Goal: Task Accomplishment & Management: Manage account settings

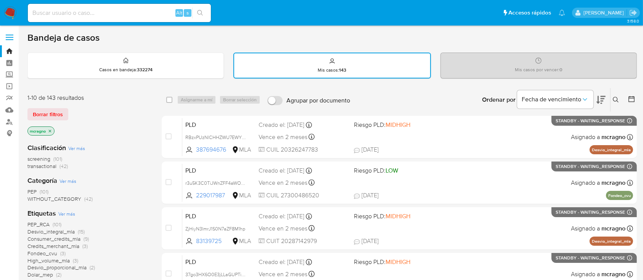
click at [12, 13] on img at bounding box center [10, 12] width 13 height 13
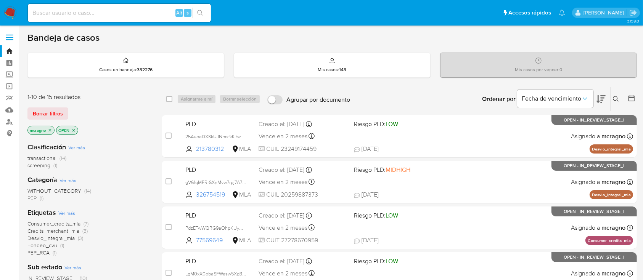
click at [74, 127] on p "OPEN" at bounding box center [66, 130] width 21 height 8
click at [74, 130] on icon "close-filter" at bounding box center [73, 130] width 5 height 5
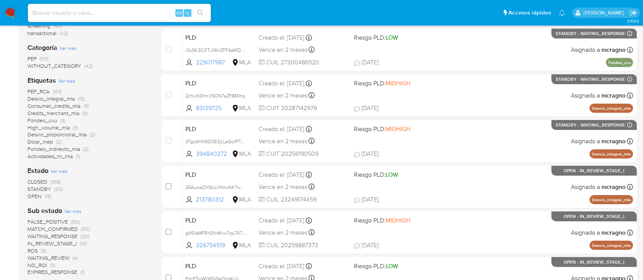
scroll to position [305, 0]
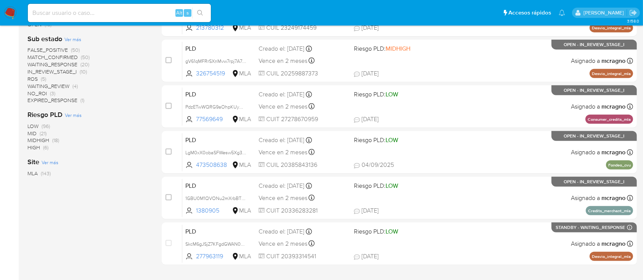
click at [65, 84] on span "WAITING_REVIEW" at bounding box center [48, 86] width 42 height 8
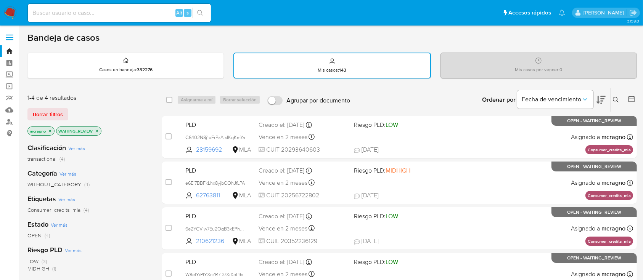
click at [521, 127] on div "PLD C6402N8j1oFrPxAlxIKqKmYa 28159692 MLA Riesgo PLD: LOW Creado el: 12/08/2025…" at bounding box center [407, 137] width 451 height 39
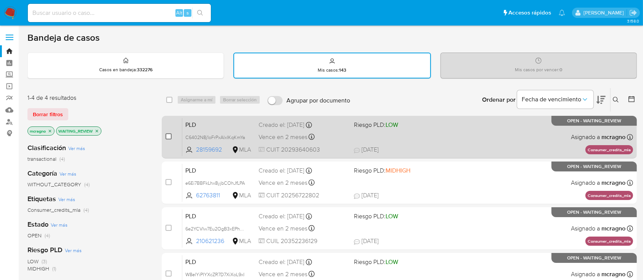
click at [169, 136] on input "checkbox" at bounding box center [169, 137] width 6 height 6
checkbox input "true"
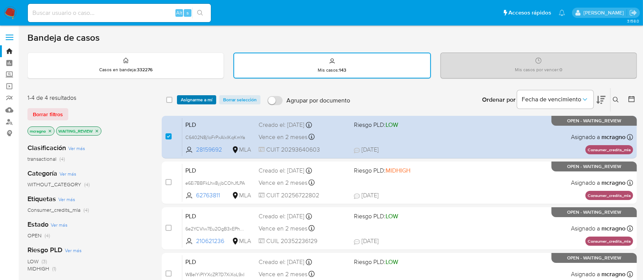
click at [196, 100] on span "Asignarme a mí" at bounding box center [197, 100] width 32 height 8
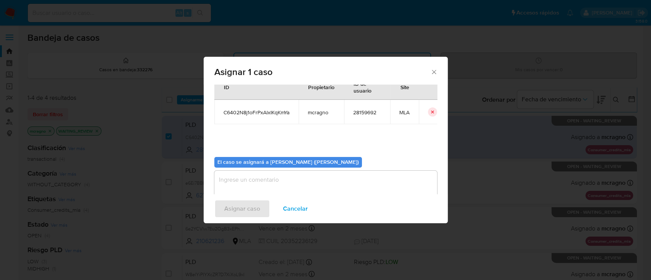
scroll to position [39, 0]
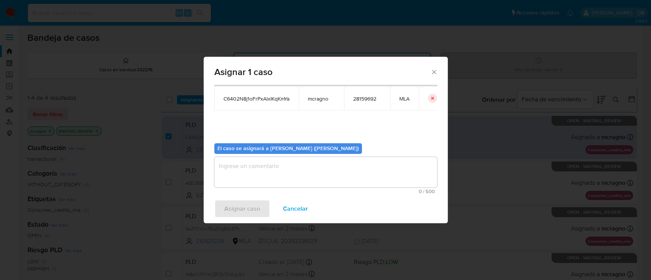
click at [262, 166] on textarea "assign-modal" at bounding box center [325, 172] width 223 height 31
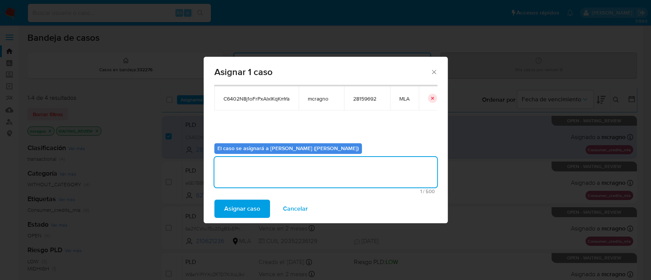
click at [256, 212] on span "Asignar caso" at bounding box center [242, 209] width 36 height 17
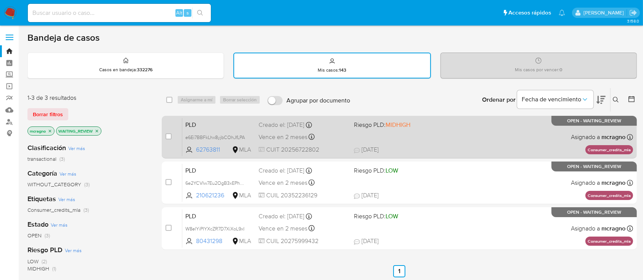
click at [490, 134] on div "PLD e6Ei7BBFkLhx8yjbCOhJfLPA 62763811 MLA Riesgo PLD: MIDHIGH Creado el: 12/08/…" at bounding box center [407, 137] width 451 height 39
click at [168, 134] on input "checkbox" at bounding box center [169, 137] width 6 height 6
checkbox input "true"
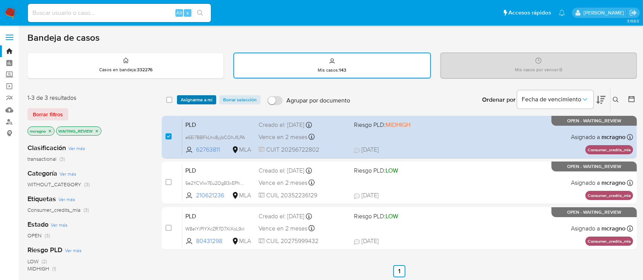
click at [201, 102] on span "Asignarme a mí" at bounding box center [197, 100] width 32 height 8
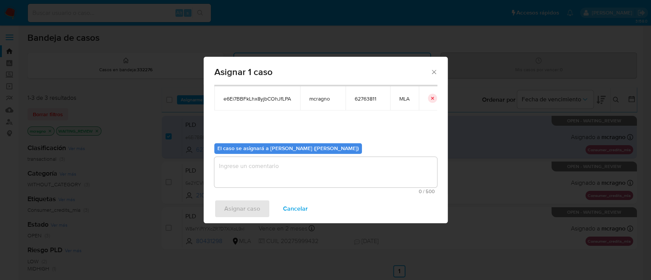
click at [245, 171] on textarea "assign-modal" at bounding box center [325, 172] width 223 height 31
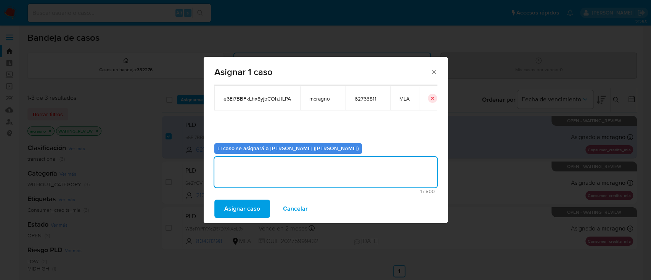
click at [236, 204] on span "Asignar caso" at bounding box center [242, 209] width 36 height 17
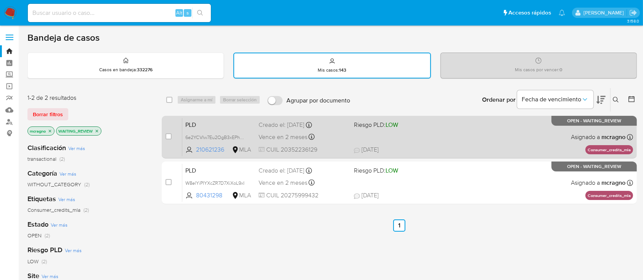
click at [554, 145] on div "PLD 6e2YCVIw7Eu2OgB3xEPhEVbc 210621236 MLA Riesgo PLD: LOW Creado el: 12/08/202…" at bounding box center [407, 137] width 451 height 39
click at [168, 139] on input "checkbox" at bounding box center [169, 137] width 6 height 6
checkbox input "true"
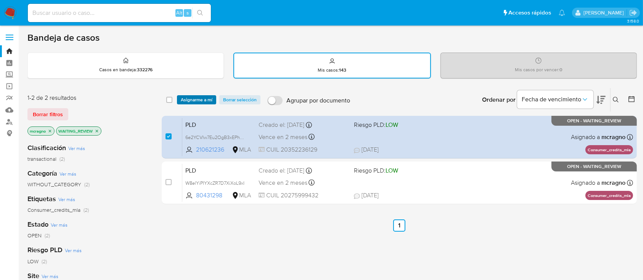
click at [205, 99] on span "Asignarme a mí" at bounding box center [197, 100] width 32 height 8
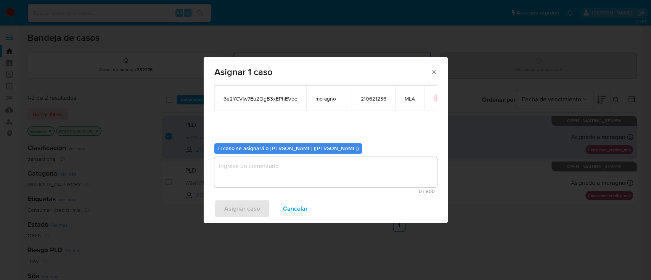
click at [240, 172] on textarea "assign-modal" at bounding box center [325, 172] width 223 height 31
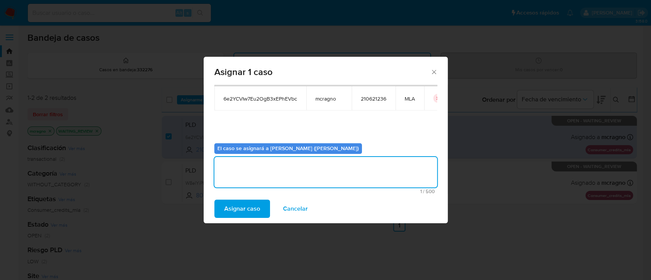
click at [236, 209] on span "Asignar caso" at bounding box center [242, 209] width 36 height 17
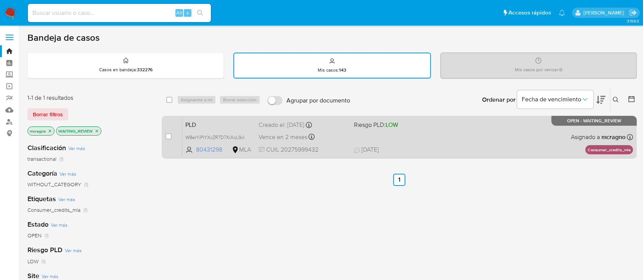
click at [538, 128] on div "PLD W8elYiPIYXcZR7D7XiXoL9xI 80431298 MLA Riesgo PLD: LOW Creado el: 12/08/2025…" at bounding box center [407, 137] width 451 height 39
click at [172, 135] on div "case-item-checkbox No es posible asignar el caso" at bounding box center [174, 137] width 17 height 39
click at [168, 135] on input "checkbox" at bounding box center [169, 137] width 6 height 6
checkbox input "true"
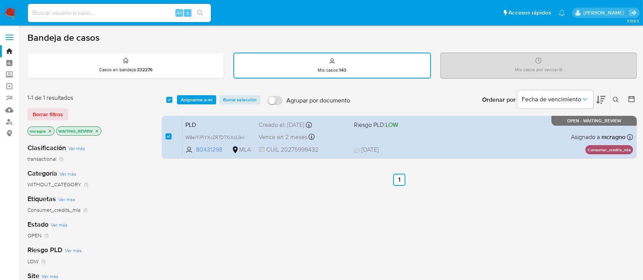
click at [198, 105] on div "select-all-cases-checkbox Asignarme a mí Borrar selección Agrupar por documento…" at bounding box center [399, 100] width 475 height 24
click at [208, 100] on span "Asignarme a mí" at bounding box center [197, 100] width 32 height 8
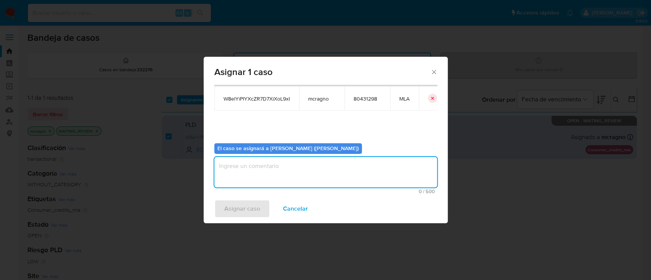
click at [284, 179] on textarea "assign-modal" at bounding box center [325, 172] width 223 height 31
click at [256, 204] on span "Asignar caso" at bounding box center [242, 209] width 36 height 17
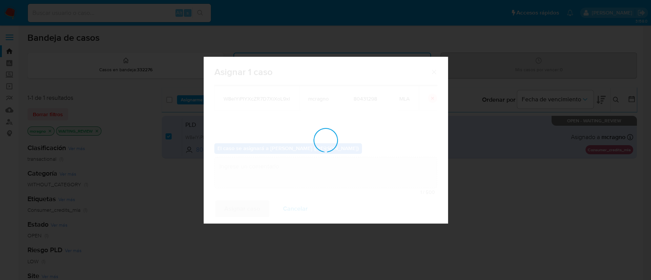
checkbox input "false"
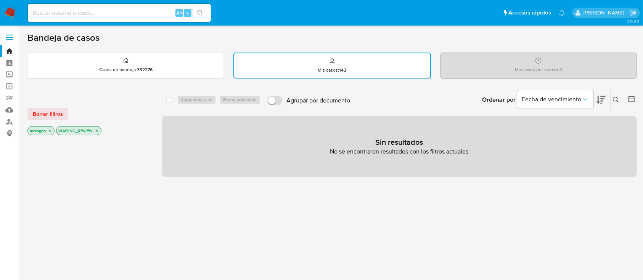
click at [96, 131] on icon "close-filter" at bounding box center [97, 131] width 5 height 5
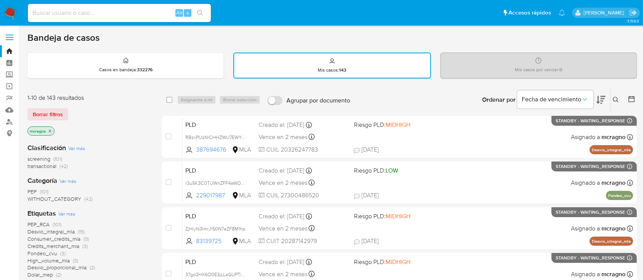
click at [12, 14] on img at bounding box center [10, 12] width 13 height 13
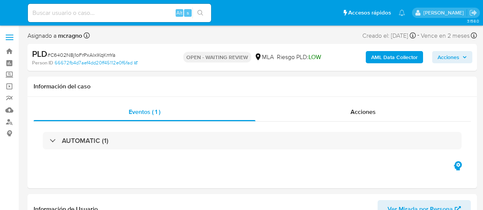
select select "10"
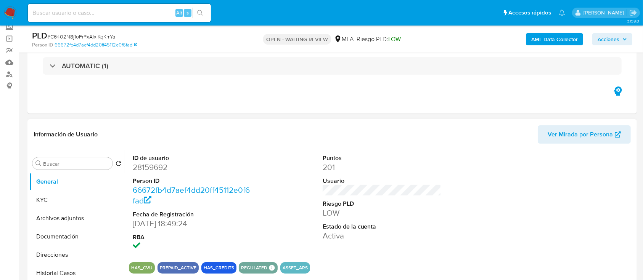
scroll to position [101, 0]
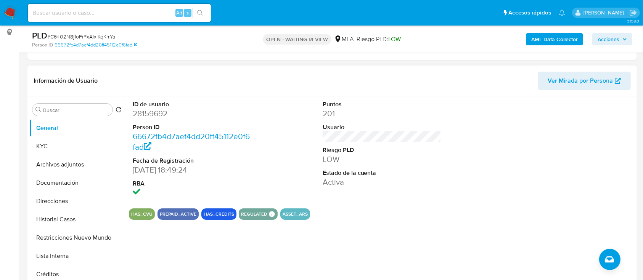
click at [158, 116] on dd "28159692" at bounding box center [192, 113] width 119 height 11
copy dd "28159692"
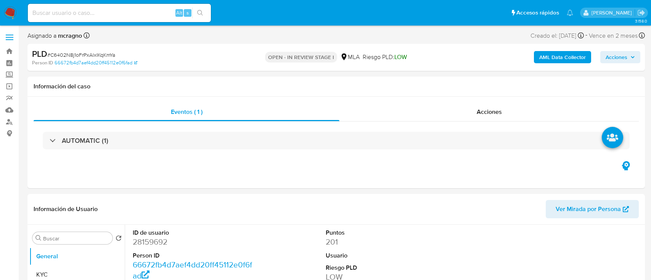
select select "10"
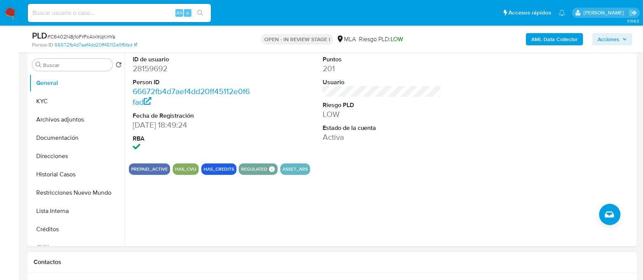
scroll to position [254, 0]
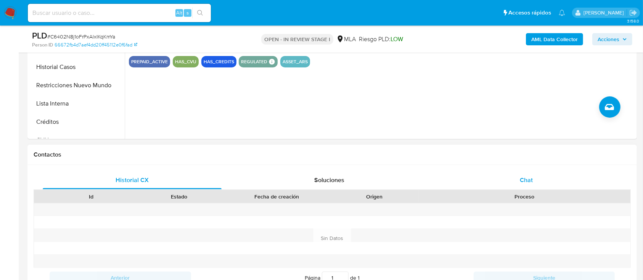
click at [565, 176] on div "Chat" at bounding box center [526, 180] width 179 height 18
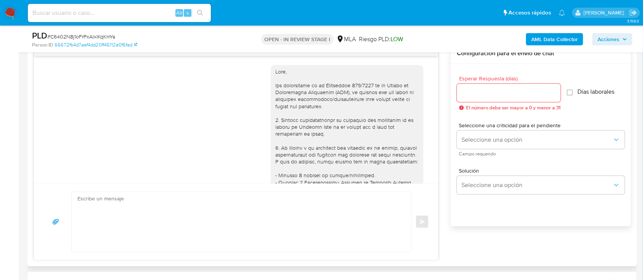
scroll to position [978, 0]
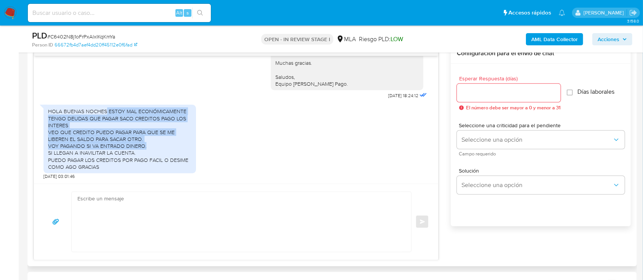
drag, startPoint x: 105, startPoint y: 109, endPoint x: 153, endPoint y: 146, distance: 60.9
click at [153, 146] on div "HOLA BUENAS NOCHES ESTOY MAL ECONÓMICAMENTE TENGO DEUDAS QUE PAGAR SACO CREDITO…" at bounding box center [119, 139] width 143 height 63
copy div "ESTOY MAL ECONÓMICAMENTE TENGO DEUDAS QUE PAGAR SACO CREDITOS PAGO LOS INTERES …"
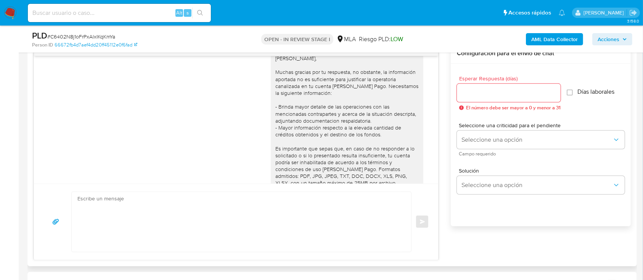
scroll to position [826, 0]
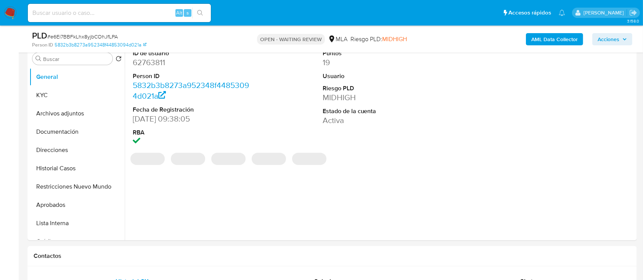
scroll to position [101, 0]
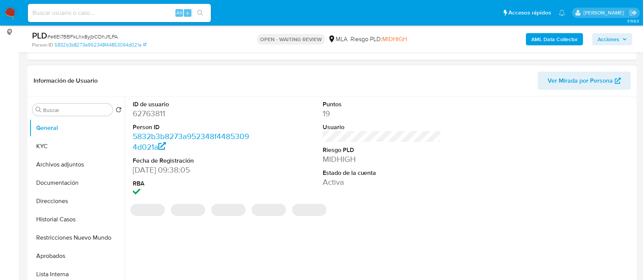
select select "10"
click at [159, 113] on dd "62763811" at bounding box center [192, 113] width 119 height 11
copy dd "62763811"
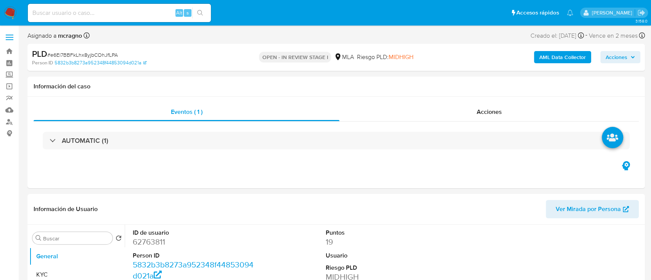
select select "10"
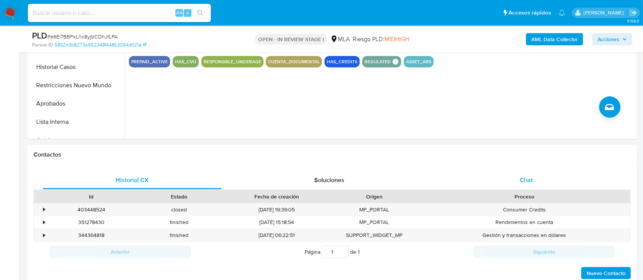
click at [554, 175] on div "Chat" at bounding box center [526, 180] width 179 height 18
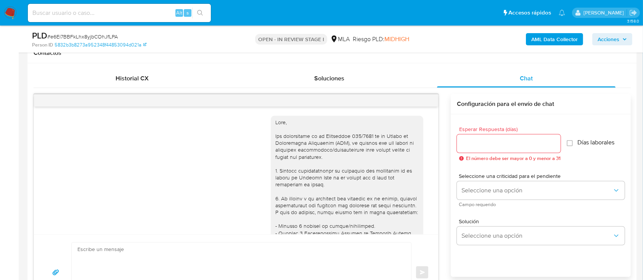
scroll to position [1203, 0]
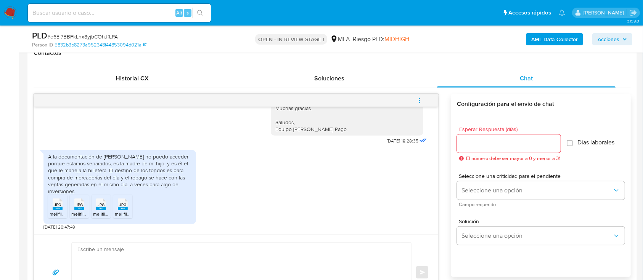
click at [58, 211] on icon "JPG" at bounding box center [58, 204] width 10 height 13
click at [80, 211] on span "melifile3038771062375000836.jpg" at bounding box center [106, 214] width 71 height 6
drag, startPoint x: 105, startPoint y: 209, endPoint x: 116, endPoint y: 206, distance: 10.9
click at [106, 209] on rect at bounding box center [101, 208] width 10 height 3
drag, startPoint x: 126, startPoint y: 205, endPoint x: 149, endPoint y: 192, distance: 26.3
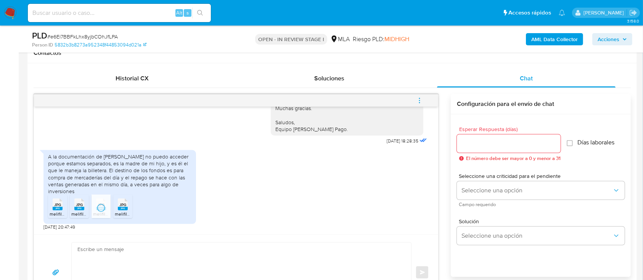
click at [126, 205] on span "JPG" at bounding box center [122, 205] width 7 height 5
drag, startPoint x: 92, startPoint y: 190, endPoint x: 46, endPoint y: 158, distance: 55.9
click at [46, 158] on div "A la documentación de Silvina Zanuttini no puedo acceder porque estamos separad…" at bounding box center [119, 187] width 153 height 74
copy div "A la documentación de Silvina Zanuttini no puedo acceder porque estamos separad…"
click at [122, 212] on span "melifile5831052695127984690.jpg" at bounding box center [150, 214] width 71 height 6
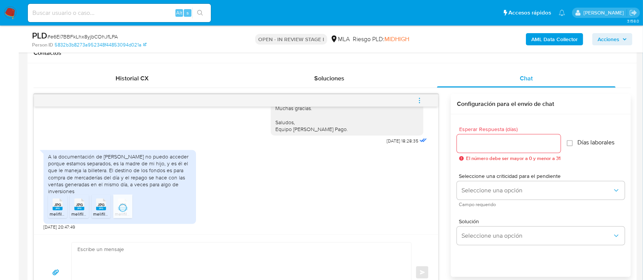
click at [80, 210] on rect at bounding box center [79, 208] width 10 height 3
click at [97, 210] on rect at bounding box center [101, 208] width 10 height 3
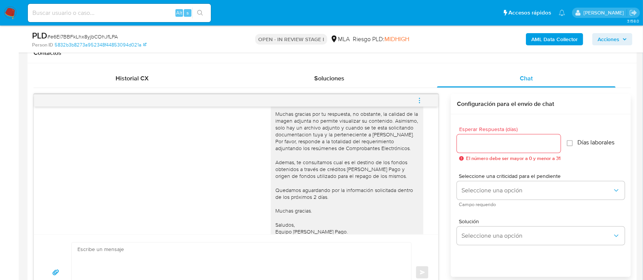
scroll to position [1050, 0]
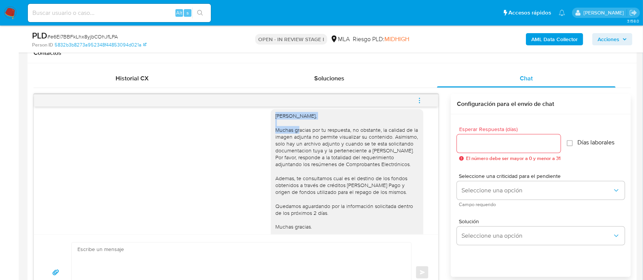
drag, startPoint x: 268, startPoint y: 148, endPoint x: 384, endPoint y: 154, distance: 116.2
click at [384, 154] on div "Hola Mariano Dario Meza, Muchas gracias por tu respuesta, no obstante, la calid…" at bounding box center [346, 182] width 143 height 139
copy div "Hola Mariano Dario Meza,"
click at [239, 274] on textarea at bounding box center [239, 273] width 324 height 60
paste textarea "Hola Mariano Dario Meza,"
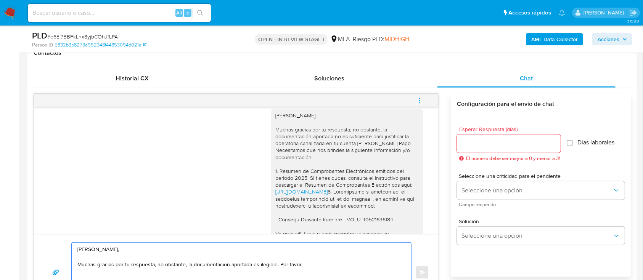
scroll to position [491, 0]
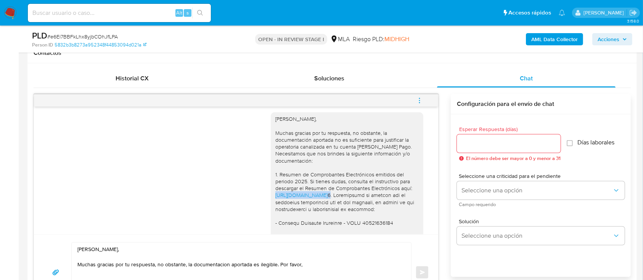
drag, startPoint x: 392, startPoint y: 212, endPoint x: 264, endPoint y: 211, distance: 127.8
click at [271, 211] on div "Hola Mariano Dario Meza, Muchas gracias por tu respuesta, no obstante, la docum…" at bounding box center [347, 265] width 153 height 304
copy div "https://www.mercadopago.com.ar/ayuda/30181"
click at [320, 266] on textarea "Hola Mariano Dario Meza, Muchas gracias por tu respuesta, no obstante, la docum…" at bounding box center [239, 273] width 324 height 60
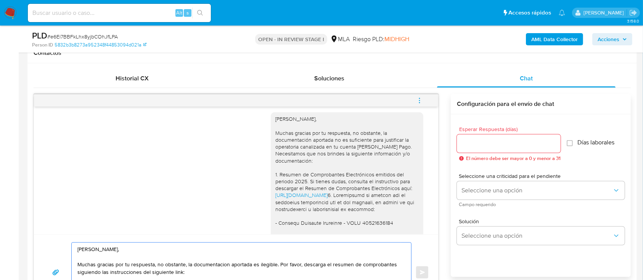
scroll to position [360, 0]
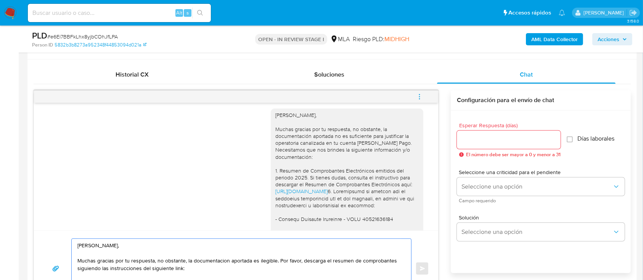
paste textarea "https://www.mercadopago.com.ar/ayuda/30181"
click at [320, 266] on textarea "Hola Mariano Dario Meza, Muchas gracias por tu respuesta, no obstante, la docum…" at bounding box center [239, 269] width 324 height 60
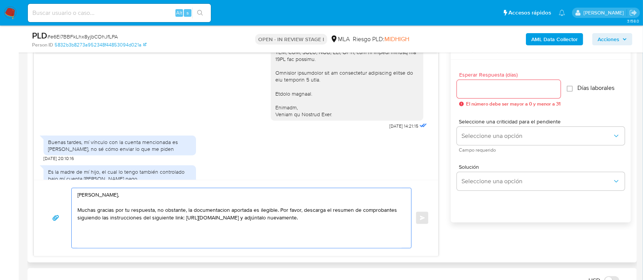
scroll to position [745, 0]
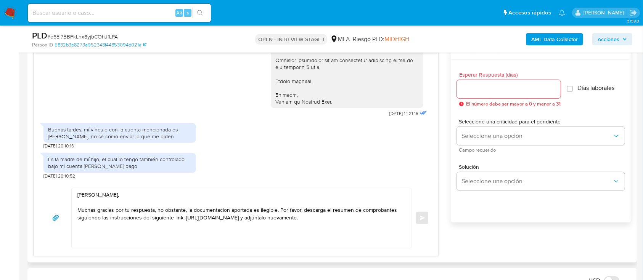
drag, startPoint x: 324, startPoint y: 132, endPoint x: 266, endPoint y: 109, distance: 63.3
copy div "Muchas gracias. Saludos, Equipo de Mercado Pago."
click at [371, 217] on textarea "Hola Mariano Dario Meza, Muchas gracias por tu respuesta, no obstante, la docum…" at bounding box center [239, 218] width 324 height 60
click at [116, 234] on textarea "Hola Mariano Dario Meza, Muchas gracias por tu respuesta, no obstante, la docum…" at bounding box center [239, 218] width 324 height 60
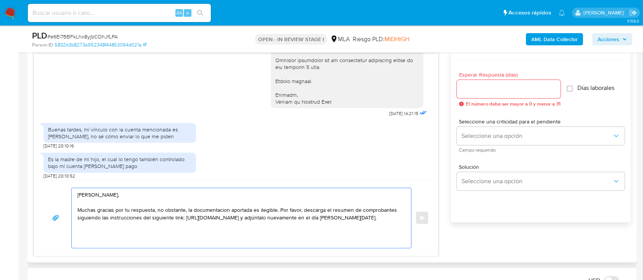
paste textarea "Muchas gracias. Saludos, Equipo de Mercado Pago."
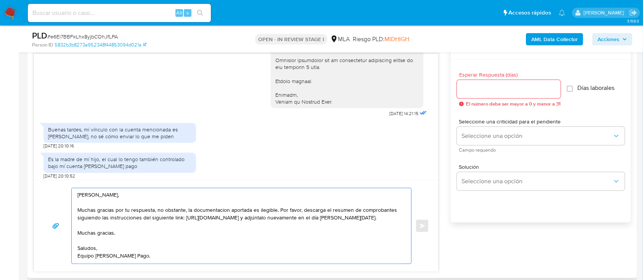
type textarea "Hola Mariano Dario Meza, Muchas gracias por tu respuesta, no obstante, la docum…"
click at [486, 90] on input "Esperar Respuesta (días)" at bounding box center [509, 89] width 104 height 10
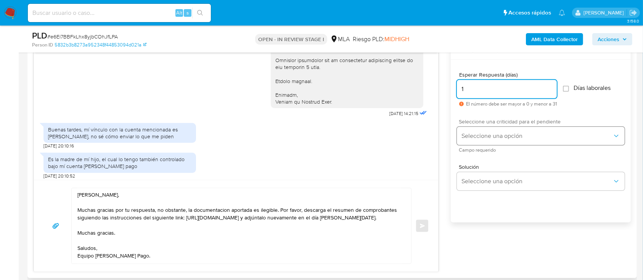
type input "1"
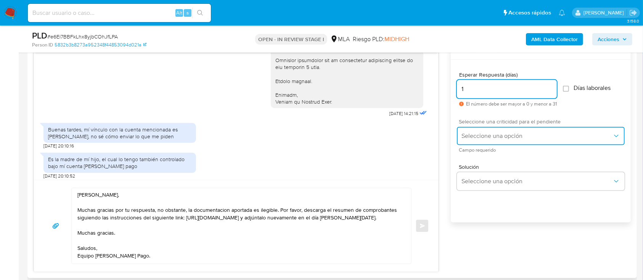
click at [491, 133] on span "Seleccione una opción" at bounding box center [537, 136] width 151 height 8
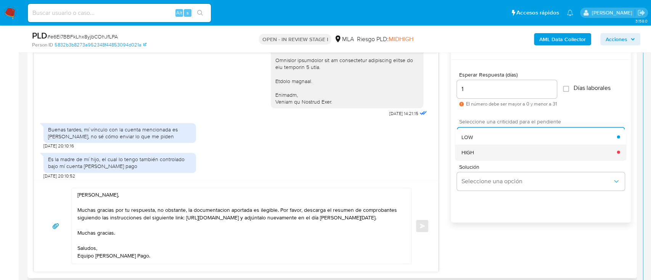
click at [481, 148] on div "HIGH" at bounding box center [540, 152] width 156 height 15
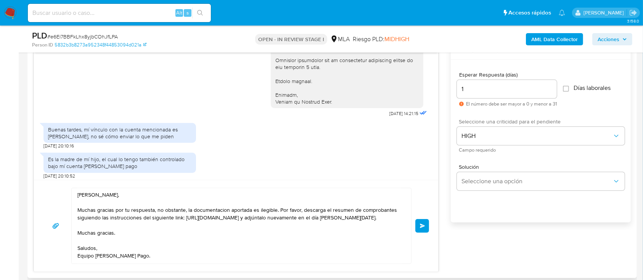
click at [425, 224] on button "Enviar" at bounding box center [422, 226] width 14 height 14
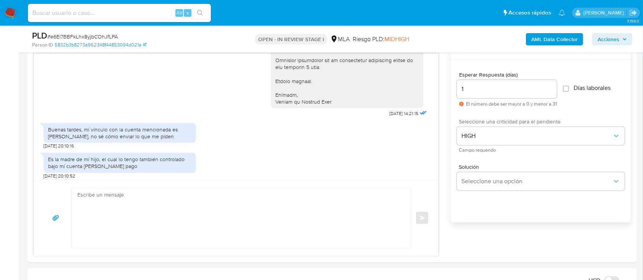
scroll to position [1308, 0]
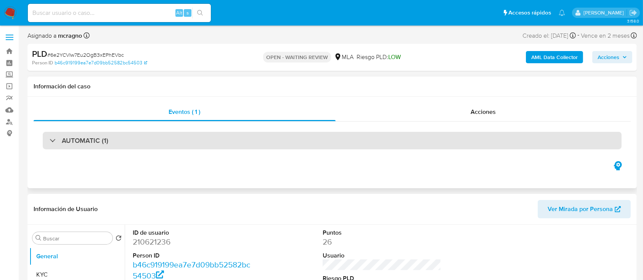
select select "10"
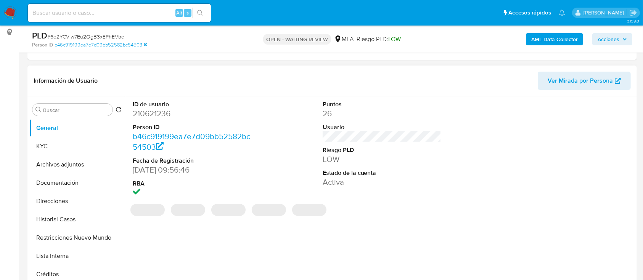
click at [161, 109] on dd "210621236" at bounding box center [192, 113] width 119 height 11
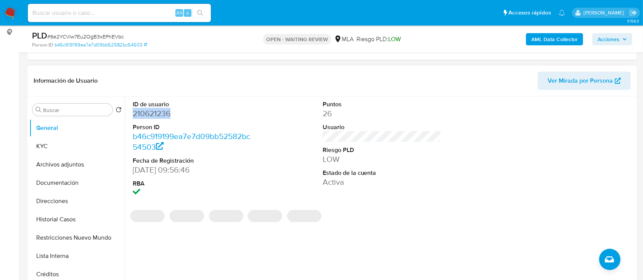
click at [161, 109] on dd "210621236" at bounding box center [192, 113] width 119 height 11
copy dd "210621236"
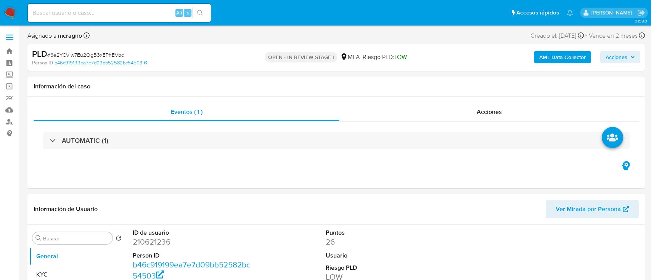
select select "10"
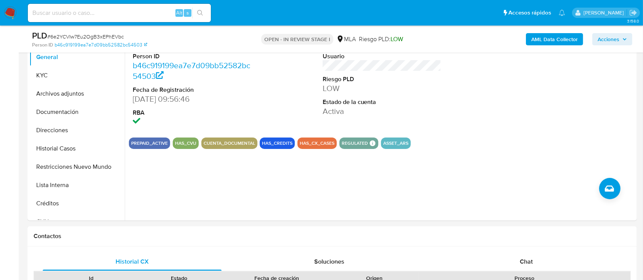
scroll to position [203, 0]
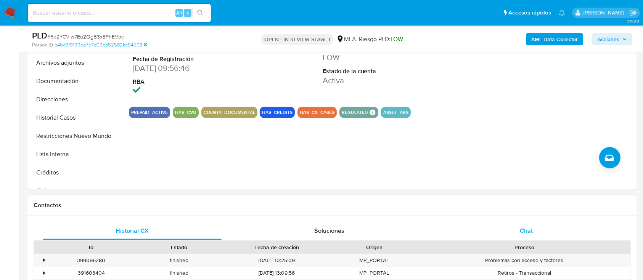
click at [544, 237] on div "Chat" at bounding box center [526, 231] width 179 height 18
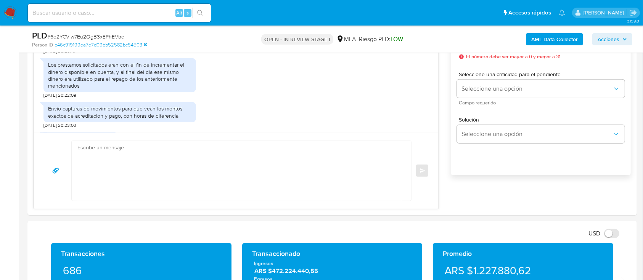
scroll to position [407, 0]
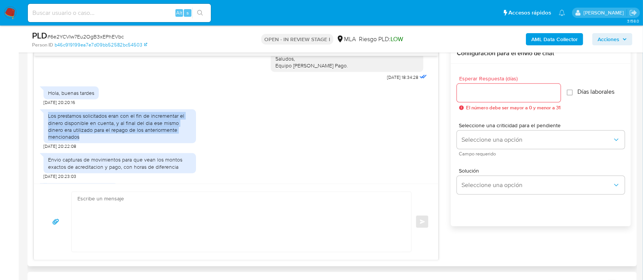
drag, startPoint x: 47, startPoint y: 108, endPoint x: 87, endPoint y: 129, distance: 45.2
click at [87, 129] on div "Los prestamos solicitados eran con el fin de incrementar el dinero disponible e…" at bounding box center [119, 126] width 153 height 34
copy div "Los prestamos solicitados eran con el fin de incrementar el dinero disponible e…"
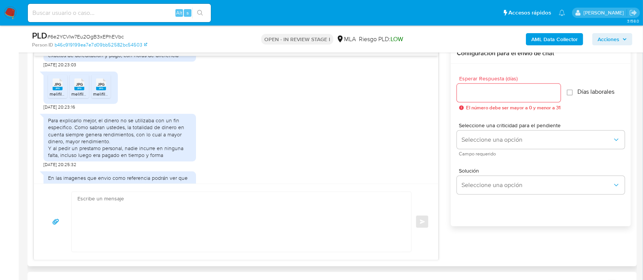
scroll to position [339, 0]
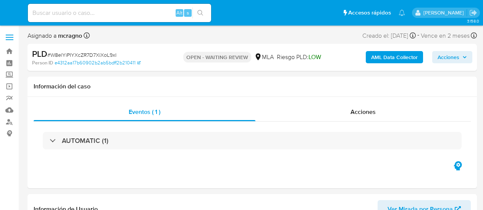
select select "10"
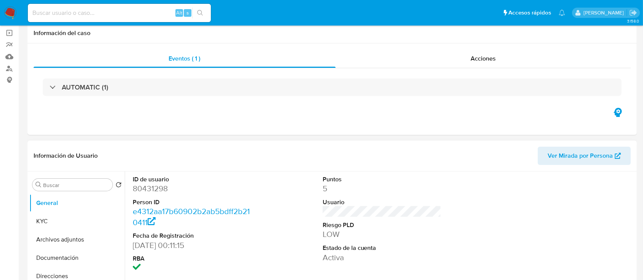
scroll to position [101, 0]
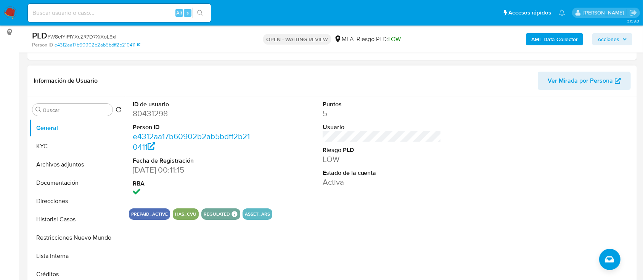
click at [156, 108] on dd "80431298" at bounding box center [192, 113] width 119 height 11
copy dd "80431298"
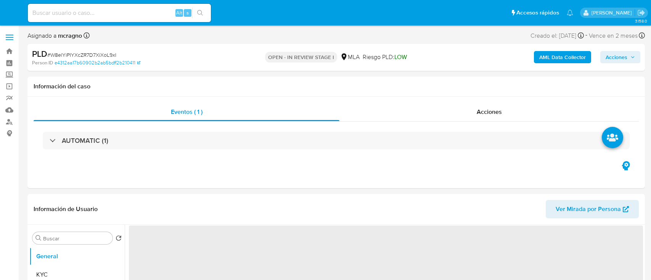
select select "10"
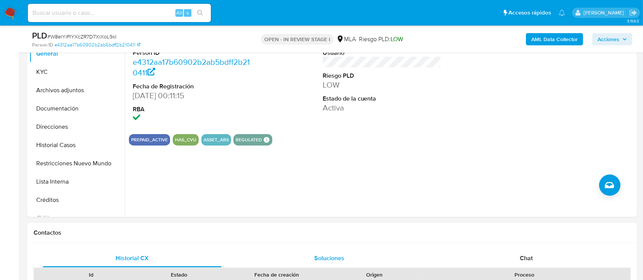
scroll to position [254, 0]
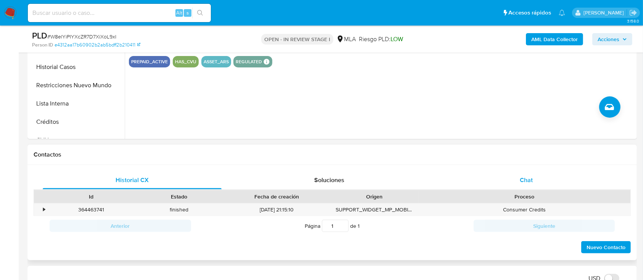
drag, startPoint x: 520, startPoint y: 179, endPoint x: 473, endPoint y: 175, distance: 46.7
click at [520, 179] on span "Chat" at bounding box center [526, 180] width 13 height 9
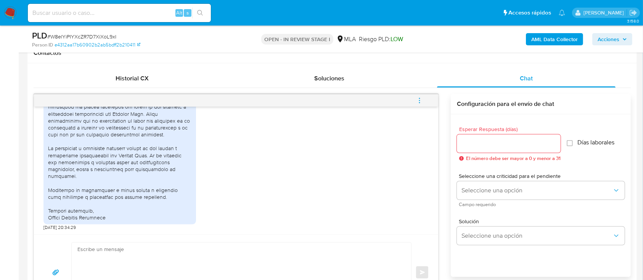
scroll to position [729, 0]
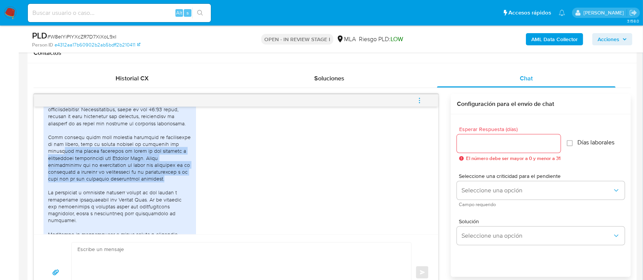
drag, startPoint x: 172, startPoint y: 195, endPoint x: 64, endPoint y: 163, distance: 112.8
click at [64, 163] on div at bounding box center [119, 141] width 143 height 250
click at [159, 179] on div at bounding box center [119, 141] width 143 height 250
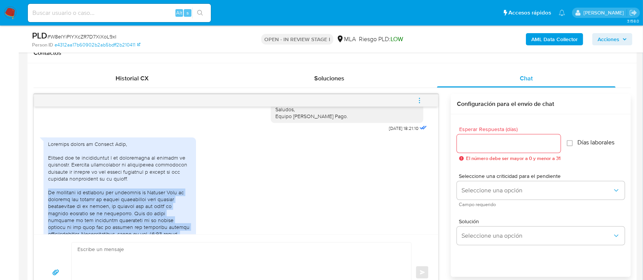
scroll to position [628, 0]
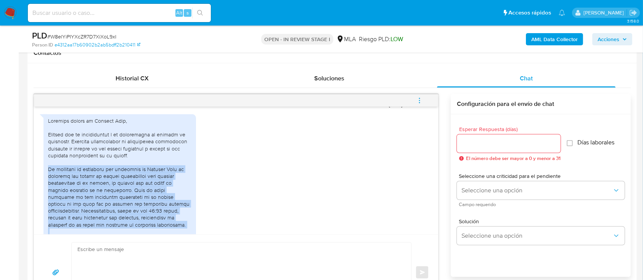
drag, startPoint x: 153, startPoint y: 172, endPoint x: 46, endPoint y: 185, distance: 107.2
click at [46, 185] on div at bounding box center [119, 242] width 153 height 256
copy div "Mi intención al solicitar los préstamos [PERSON_NAME] Pago es utilizar los fond…"
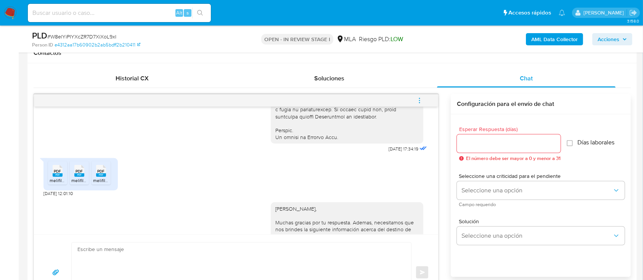
scroll to position [475, 0]
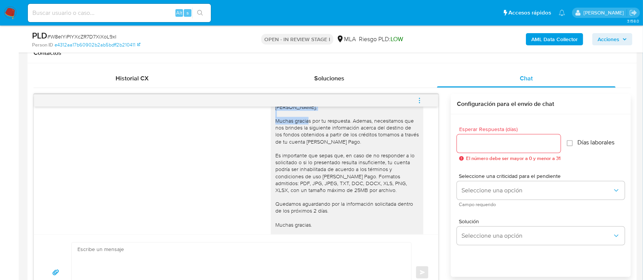
drag, startPoint x: 302, startPoint y: 121, endPoint x: 355, endPoint y: 121, distance: 53.0
click at [355, 121] on div "[PERSON_NAME], Muchas gracias por tu respuesta. Ademas, necesitamos que nos bri…" at bounding box center [346, 177] width 143 height 146
copy div "[PERSON_NAME],"
click at [235, 267] on textarea at bounding box center [239, 273] width 324 height 60
paste textarea "[PERSON_NAME],"
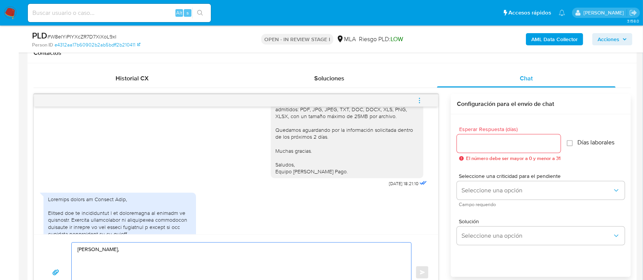
scroll to position [628, 0]
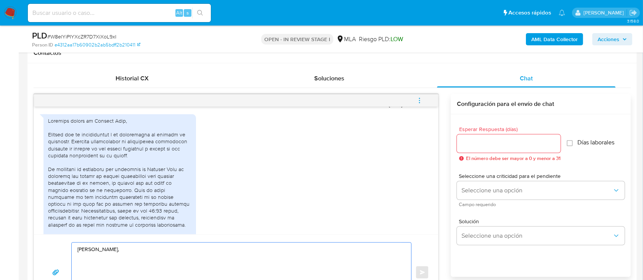
paste textarea "¡Muchas gracias por tu respuesta! Confirmamos la recepción de la documentación.…"
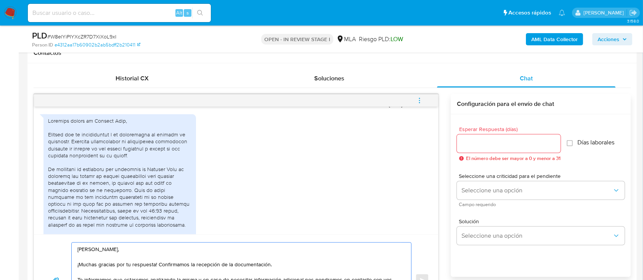
click at [252, 264] on textarea "[PERSON_NAME], ¡Muchas gracias por tu respuesta! Confirmamos la recepción de la…" at bounding box center [239, 281] width 324 height 76
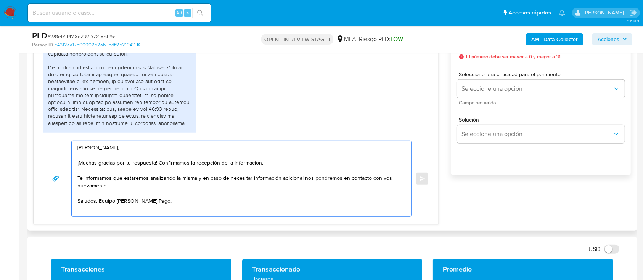
drag, startPoint x: 161, startPoint y: 192, endPoint x: 69, endPoint y: 179, distance: 92.9
click at [69, 179] on div "[PERSON_NAME], ¡Muchas gracias por tu respuesta! Confirmamos la recepción de la…" at bounding box center [236, 179] width 386 height 76
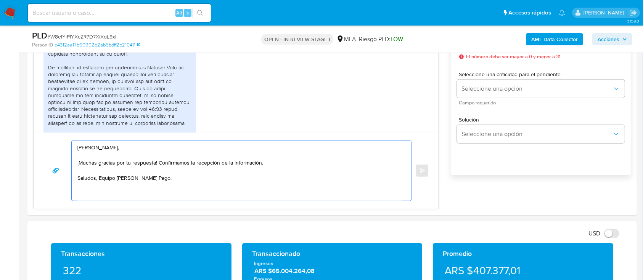
type textarea "[PERSON_NAME], ¡Muchas gracias por tu respuesta! Confirmamos la recepción de la…"
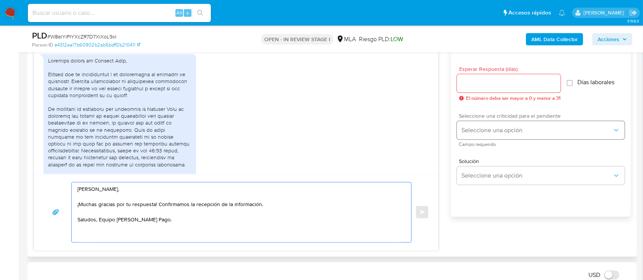
scroll to position [407, 0]
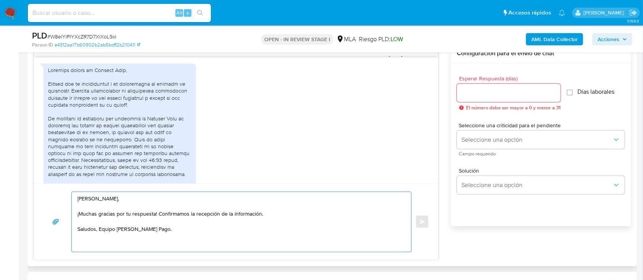
click at [490, 94] on input "Esperar Respuesta (días)" at bounding box center [509, 93] width 104 height 10
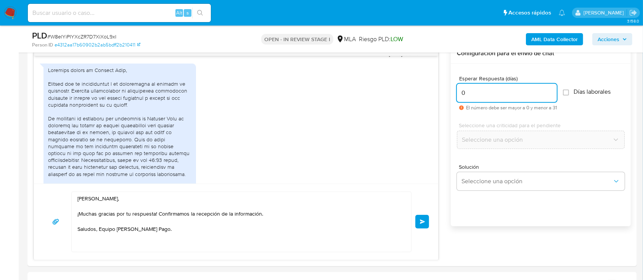
type input "0"
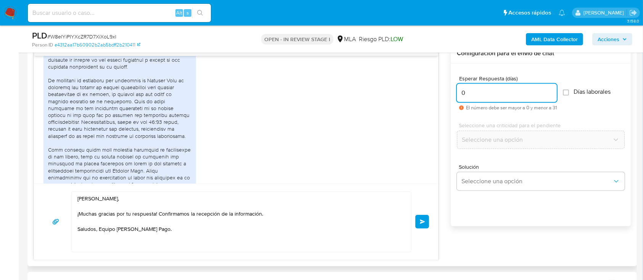
scroll to position [679, 0]
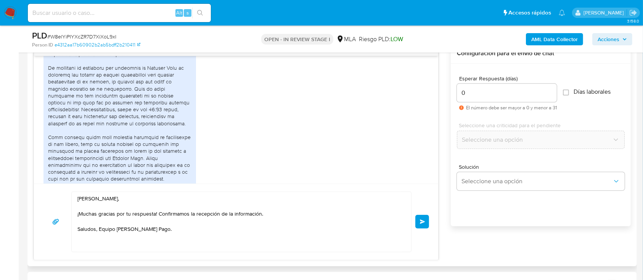
click at [426, 221] on button "Enviar" at bounding box center [422, 222] width 14 height 14
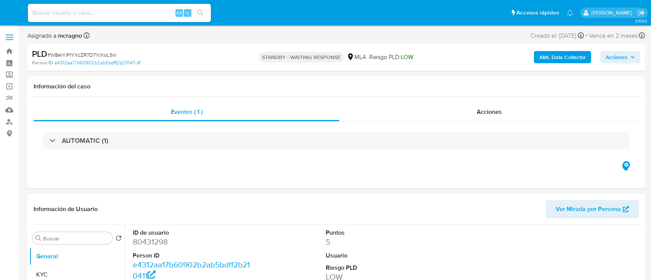
select select "10"
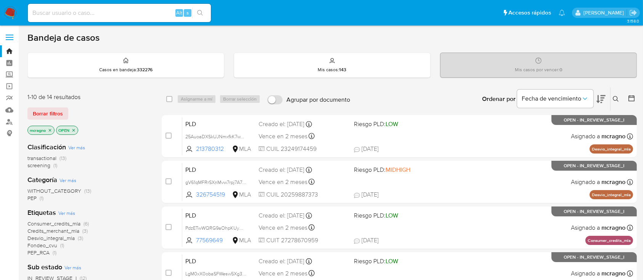
click at [76, 126] on p "OPEN" at bounding box center [66, 130] width 21 height 8
click at [74, 131] on icon "close-filter" at bounding box center [73, 130] width 5 height 5
